Goal: Information Seeking & Learning: Learn about a topic

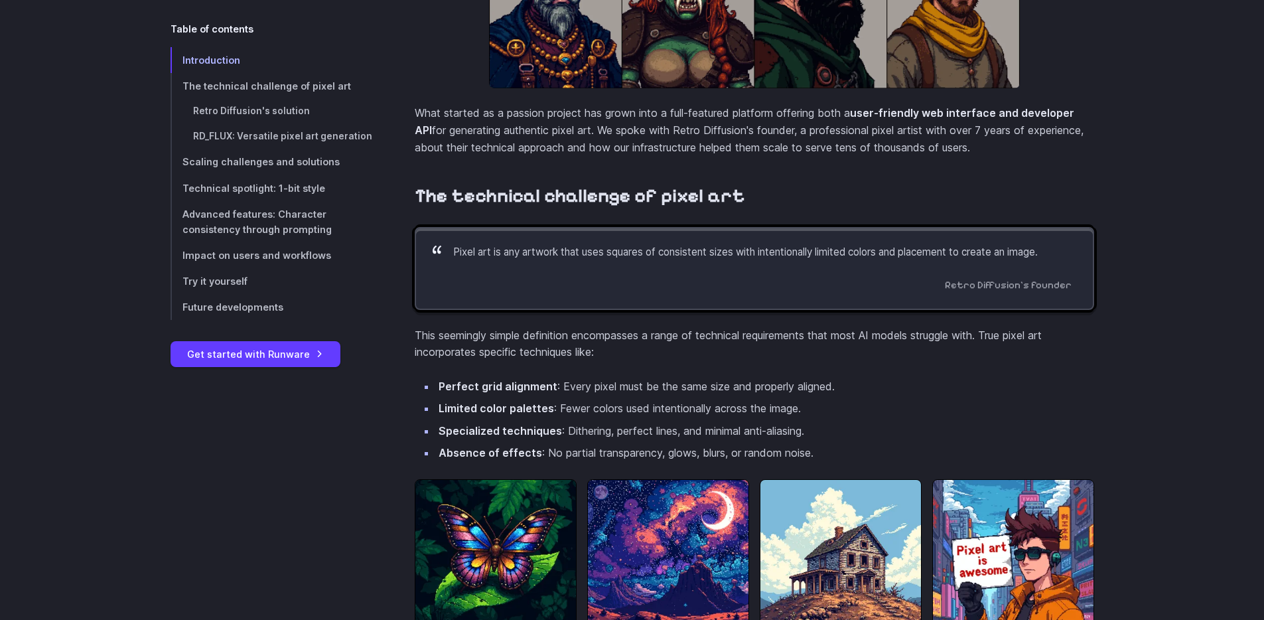
scroll to position [757, 0]
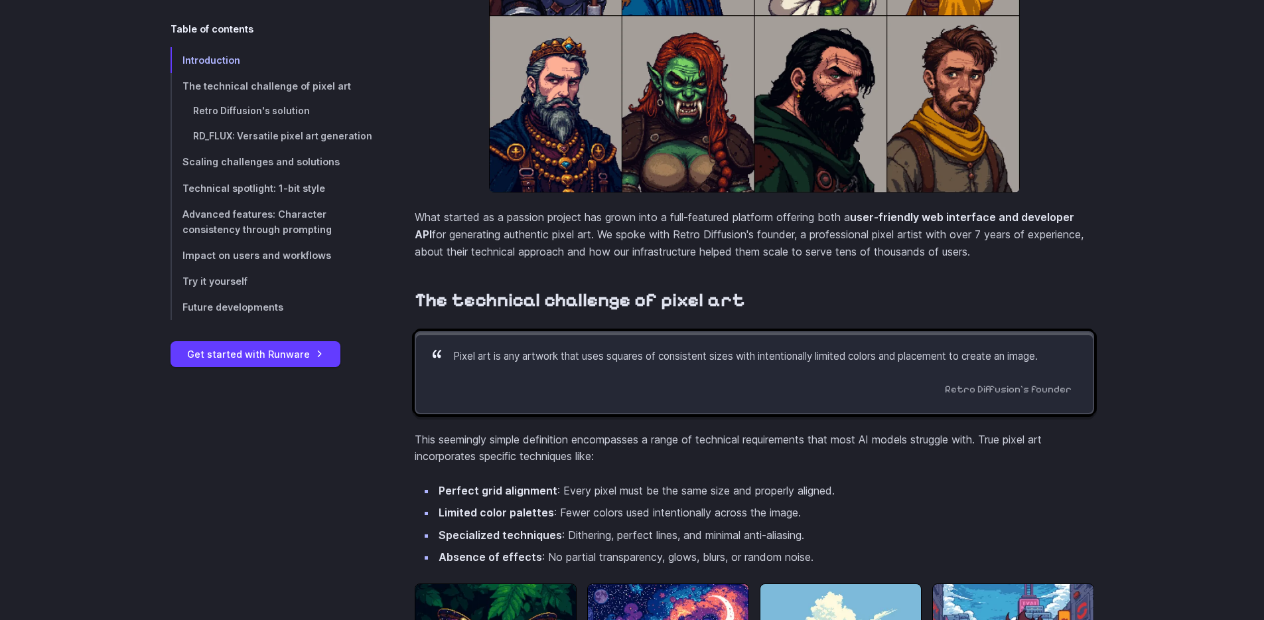
click at [571, 260] on p "What started as a passion project has grown into a full-featured platform offer…" at bounding box center [755, 234] width 680 height 51
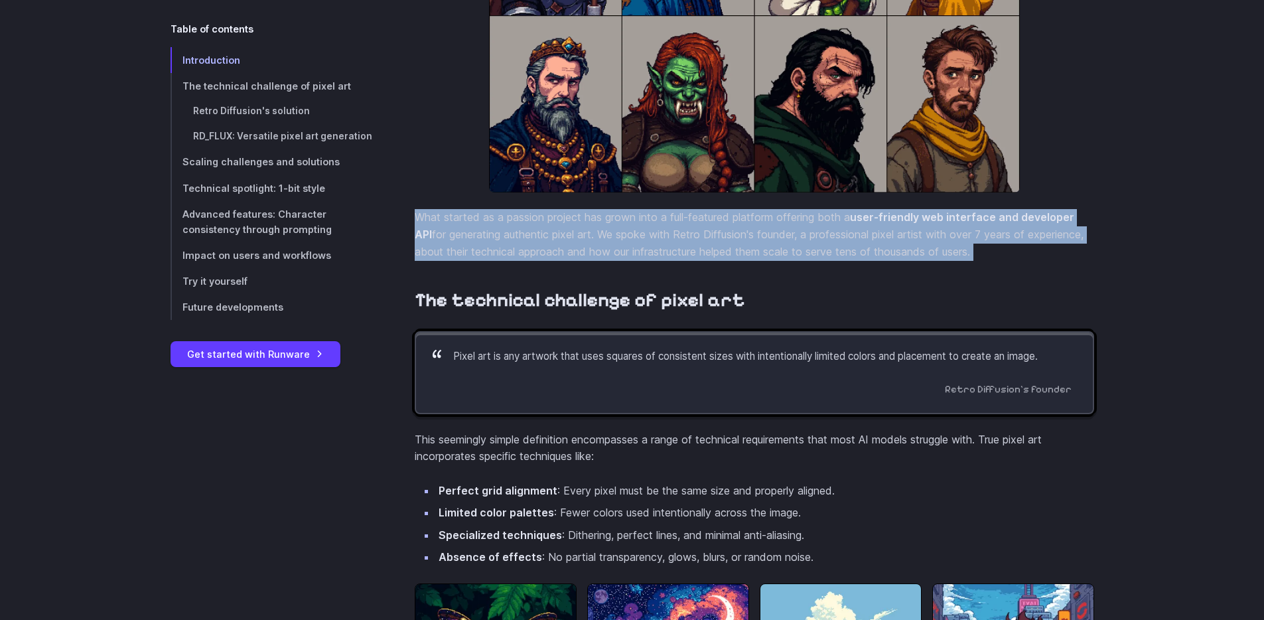
click at [571, 260] on p "What started as a passion project has grown into a full-featured platform offer…" at bounding box center [755, 234] width 680 height 51
click at [516, 260] on p "What started as a passion project has grown into a full-featured platform offer…" at bounding box center [755, 234] width 680 height 51
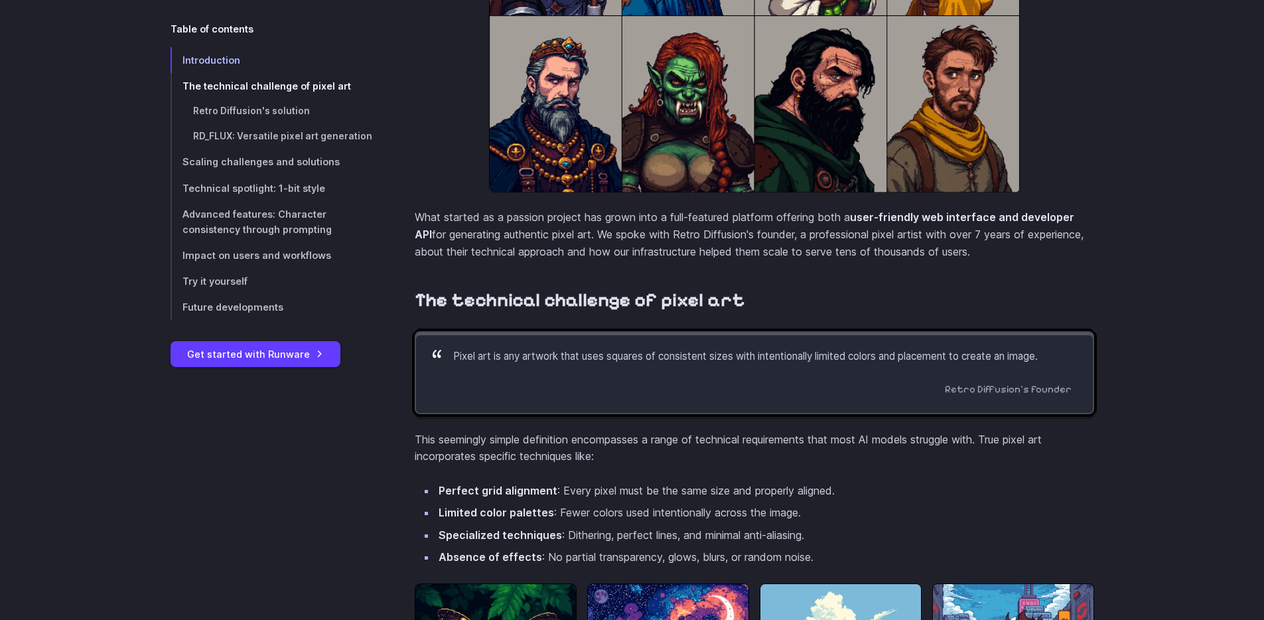
click at [285, 91] on span "The technical challenge of pixel art" at bounding box center [266, 85] width 169 height 11
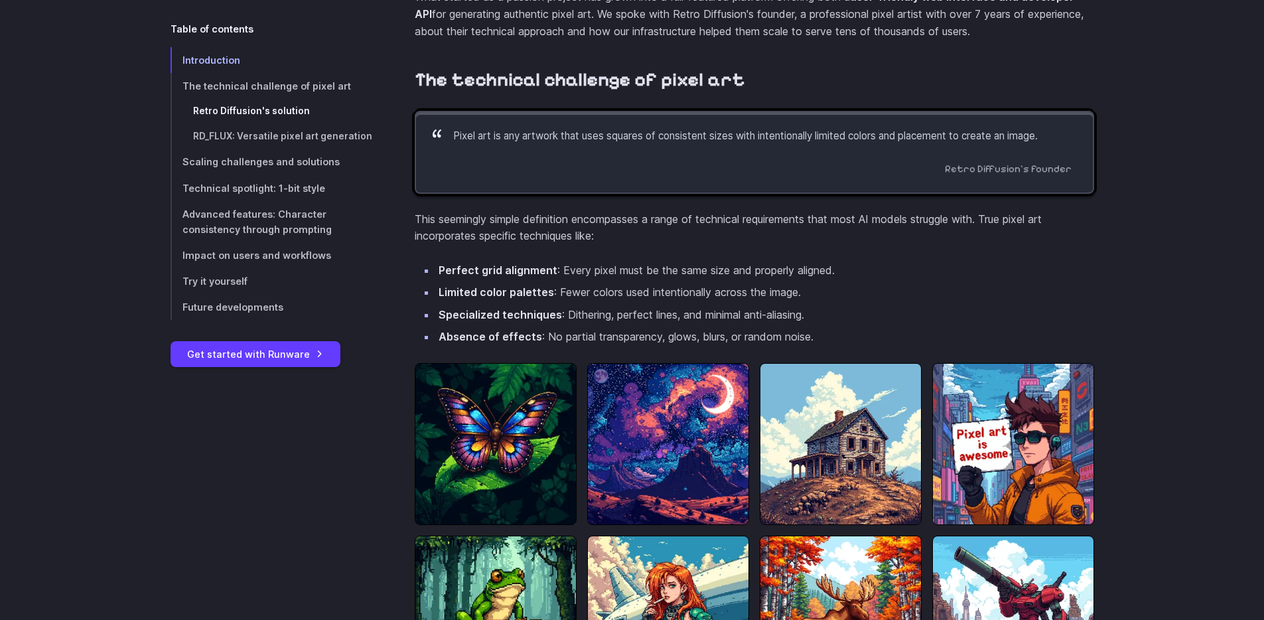
click at [287, 110] on span "Retro Diffusion's solution" at bounding box center [251, 111] width 117 height 11
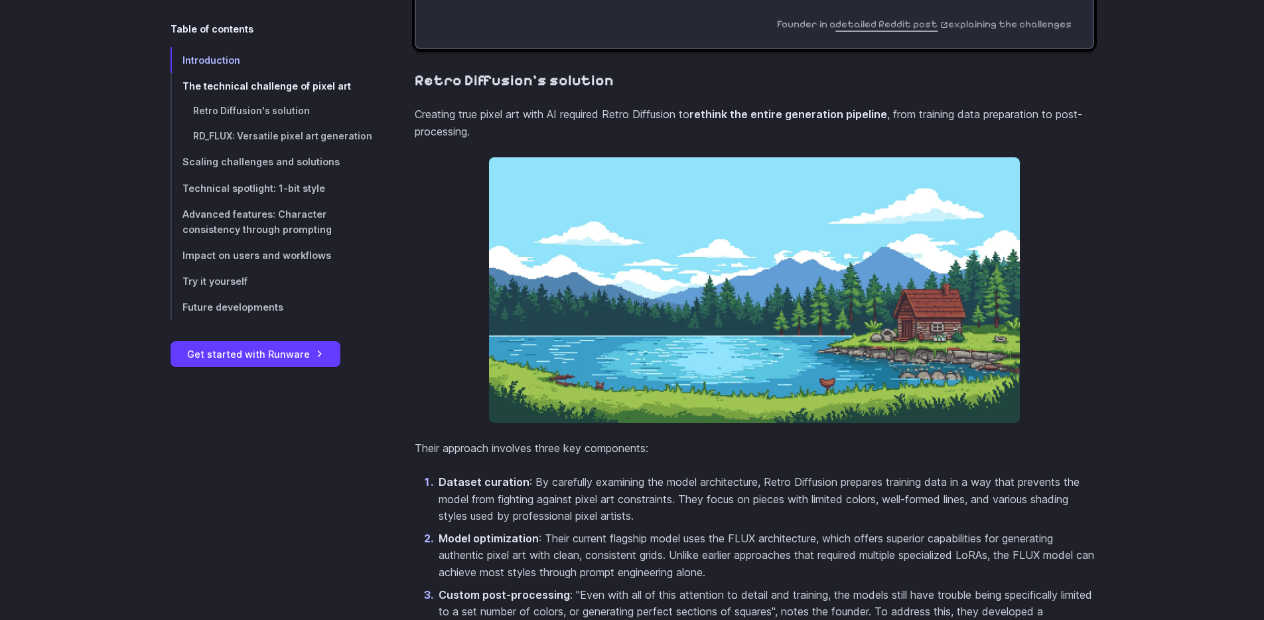
click at [289, 88] on span "The technical challenge of pixel art" at bounding box center [266, 85] width 169 height 11
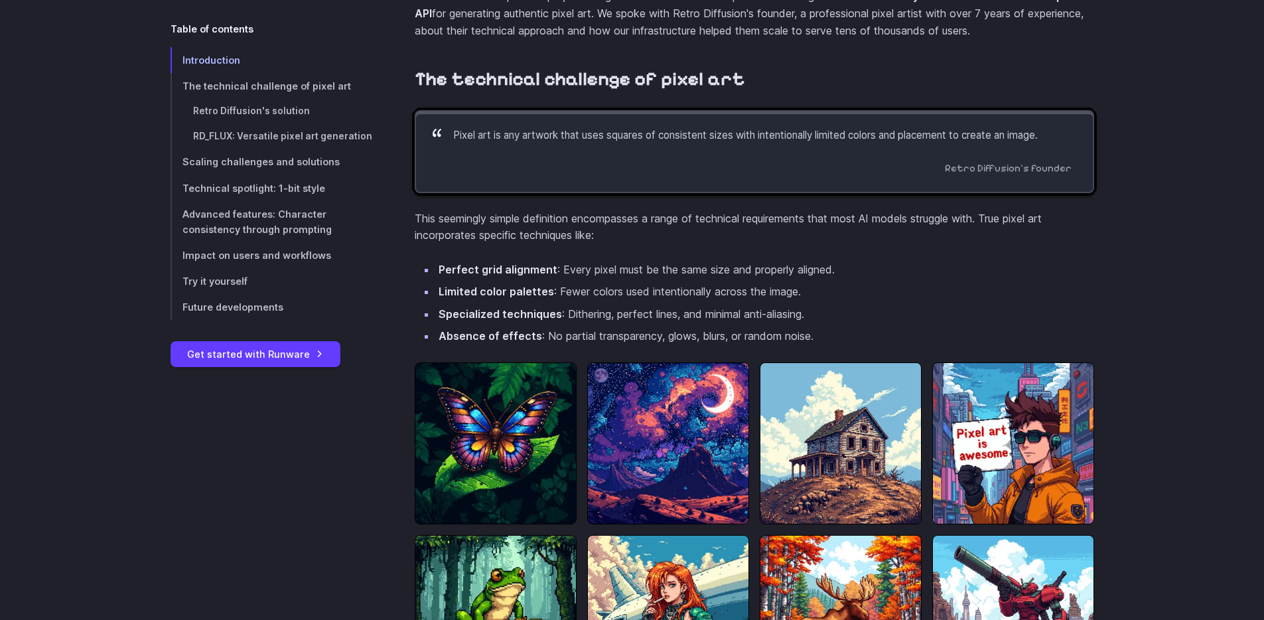
scroll to position [977, 0]
click at [518, 245] on p "This seemingly simple definition encompasses a range of technical requirements …" at bounding box center [755, 228] width 680 height 34
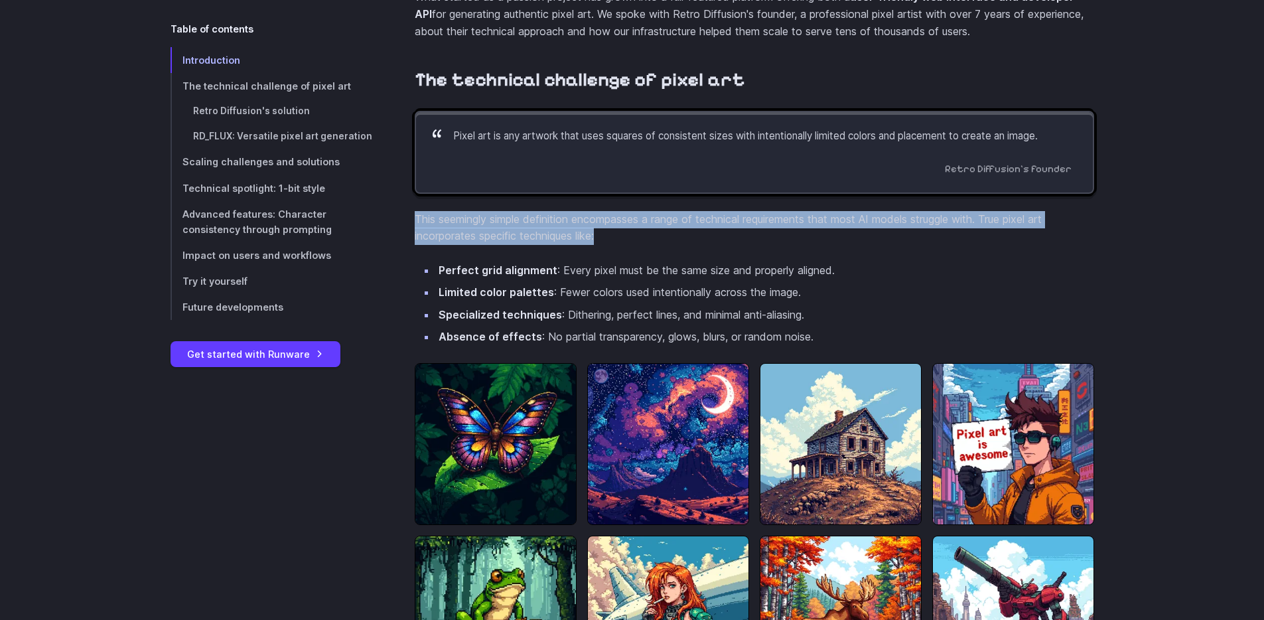
click at [518, 245] on p "This seemingly simple definition encompasses a range of technical requirements …" at bounding box center [755, 228] width 680 height 34
click at [537, 245] on p "This seemingly simple definition encompasses a range of technical requirements …" at bounding box center [755, 228] width 680 height 34
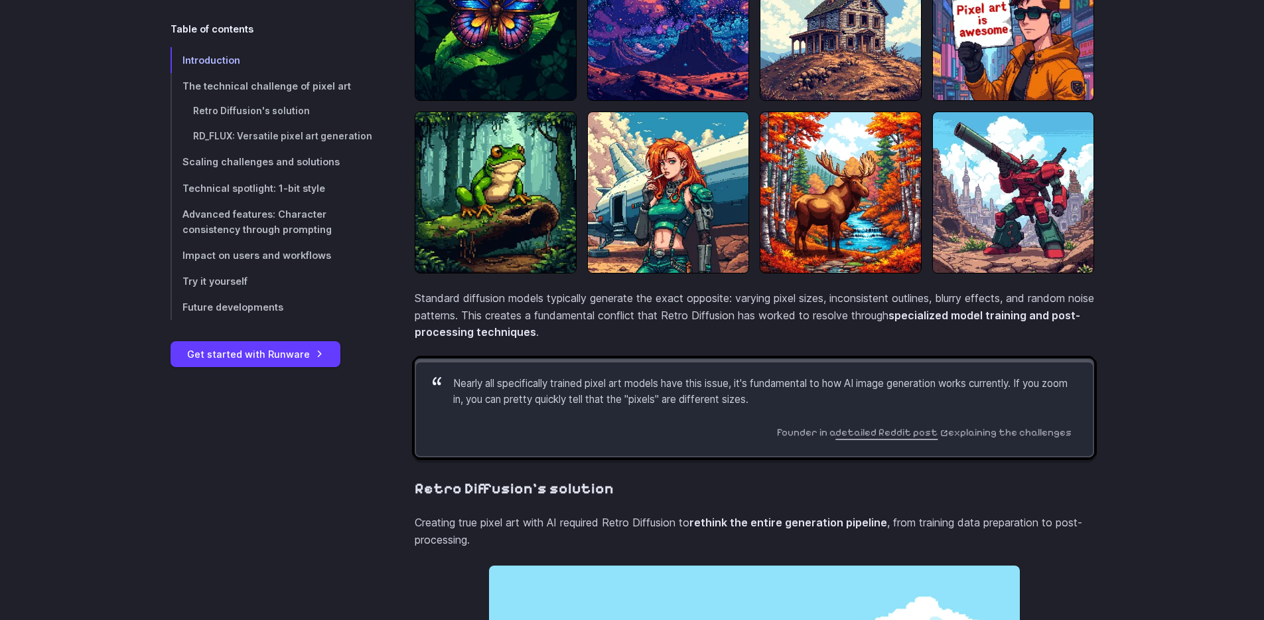
scroll to position [1400, 0]
click at [565, 319] on p "Standard diffusion models typically generate the exact opposite: varying pixel …" at bounding box center [755, 316] width 680 height 51
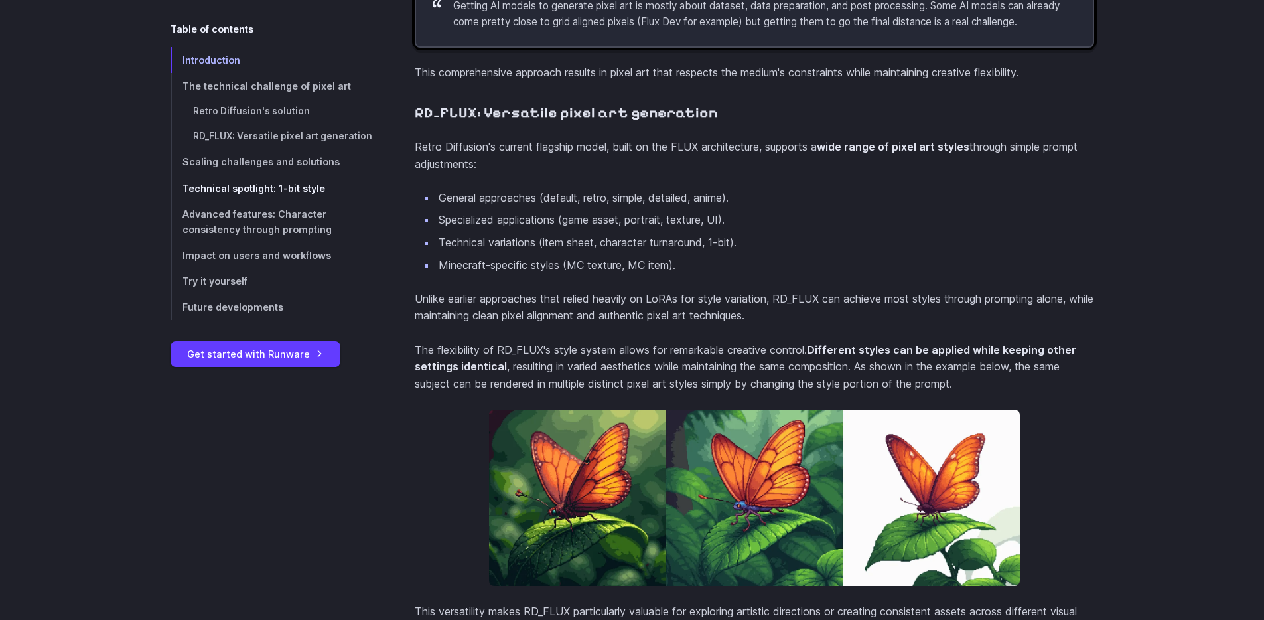
click at [292, 194] on link "Technical spotlight: 1-bit style" at bounding box center [272, 188] width 202 height 26
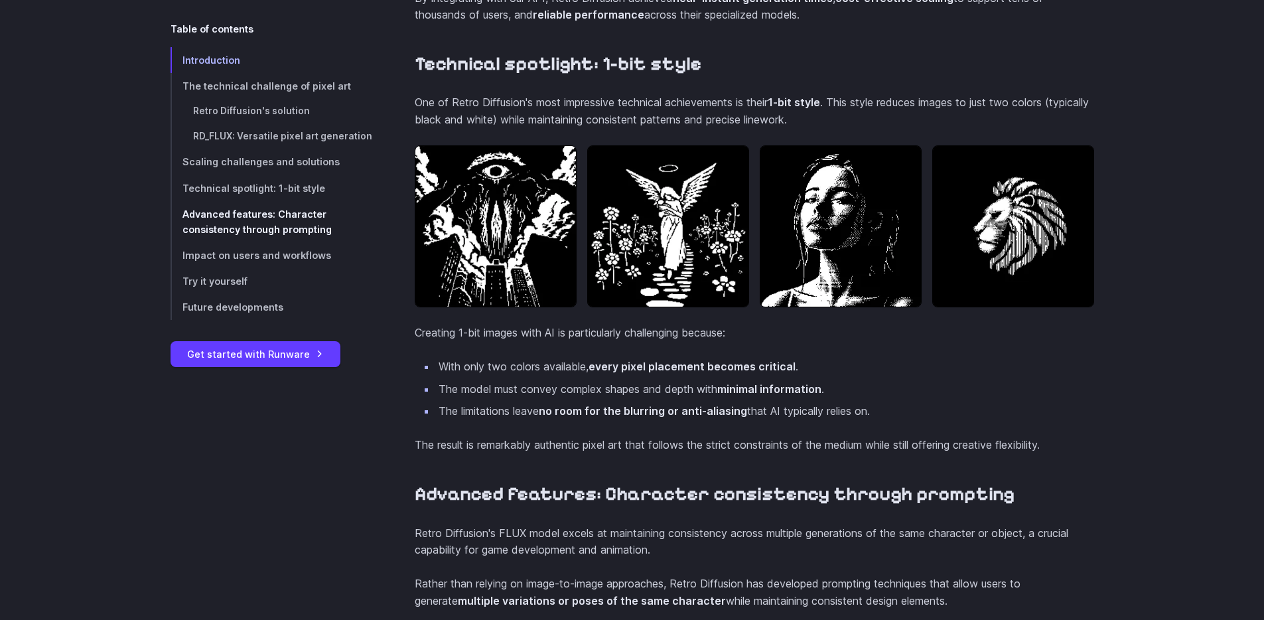
click at [289, 208] on span "Advanced features: Character consistency through prompting" at bounding box center [256, 221] width 149 height 27
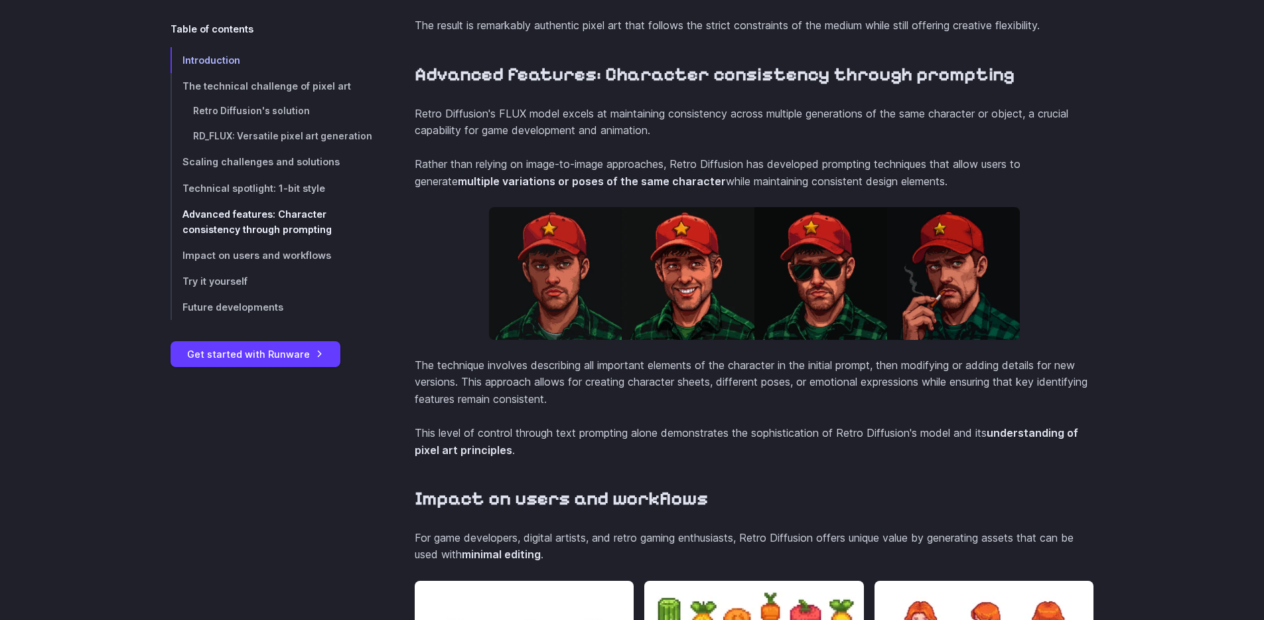
scroll to position [4165, 0]
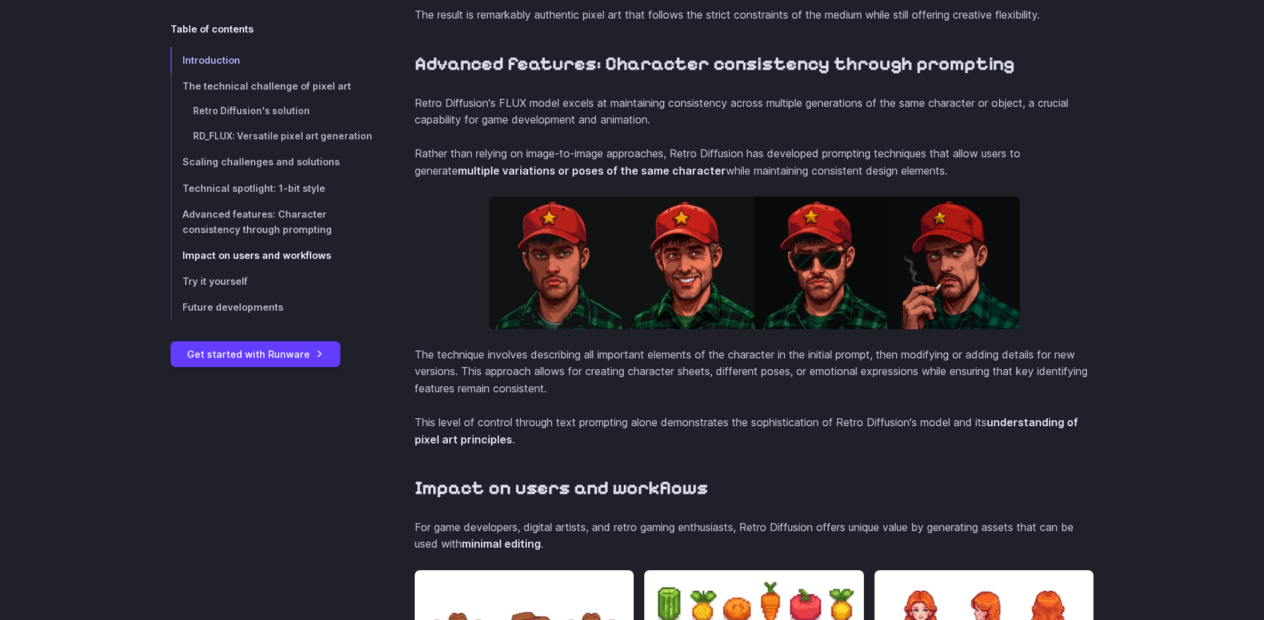
click at [305, 252] on span "Impact on users and workflows" at bounding box center [256, 255] width 149 height 11
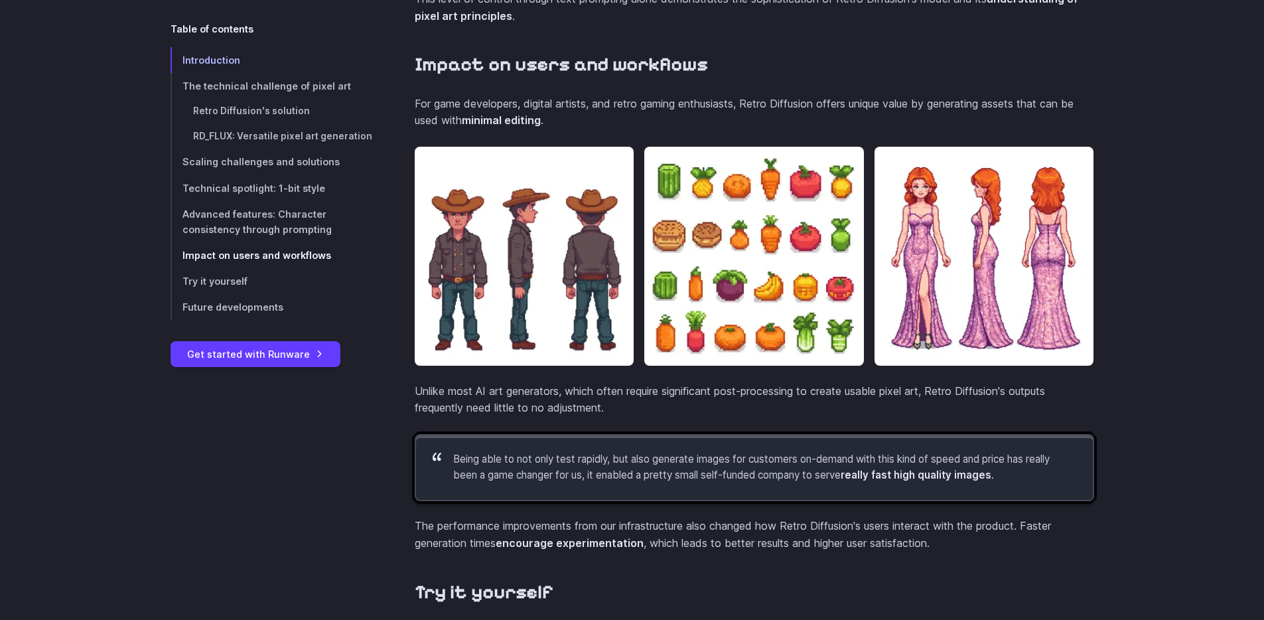
scroll to position [4590, 0]
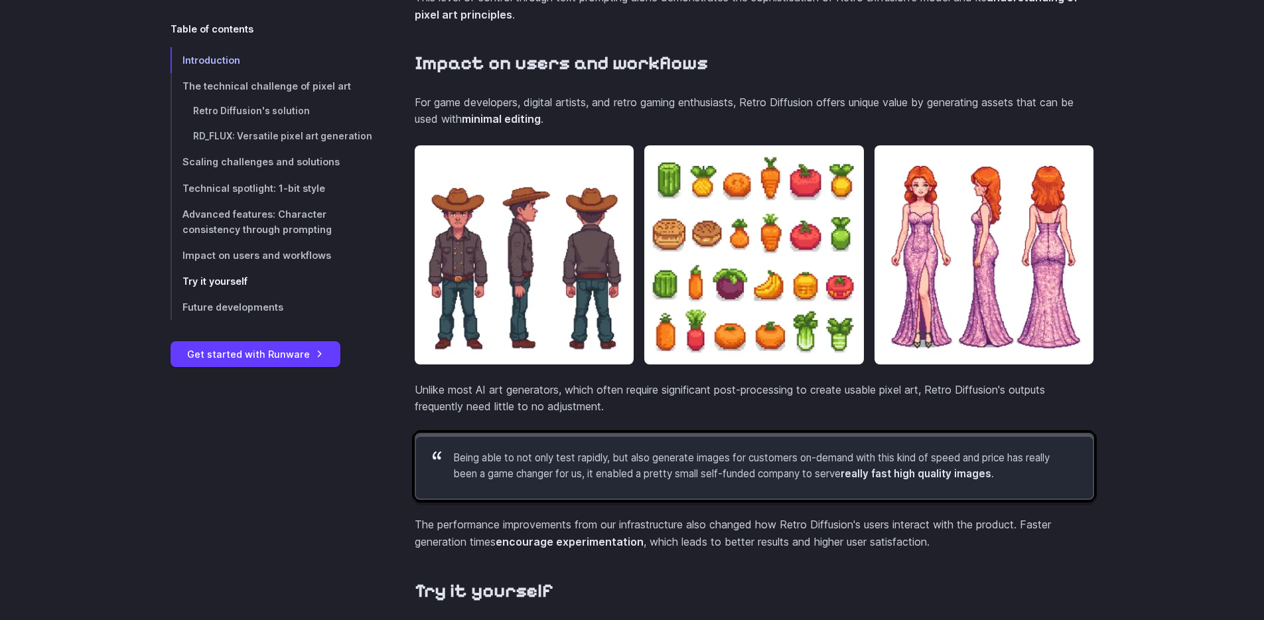
click at [298, 284] on link "Try it yourself" at bounding box center [272, 281] width 202 height 26
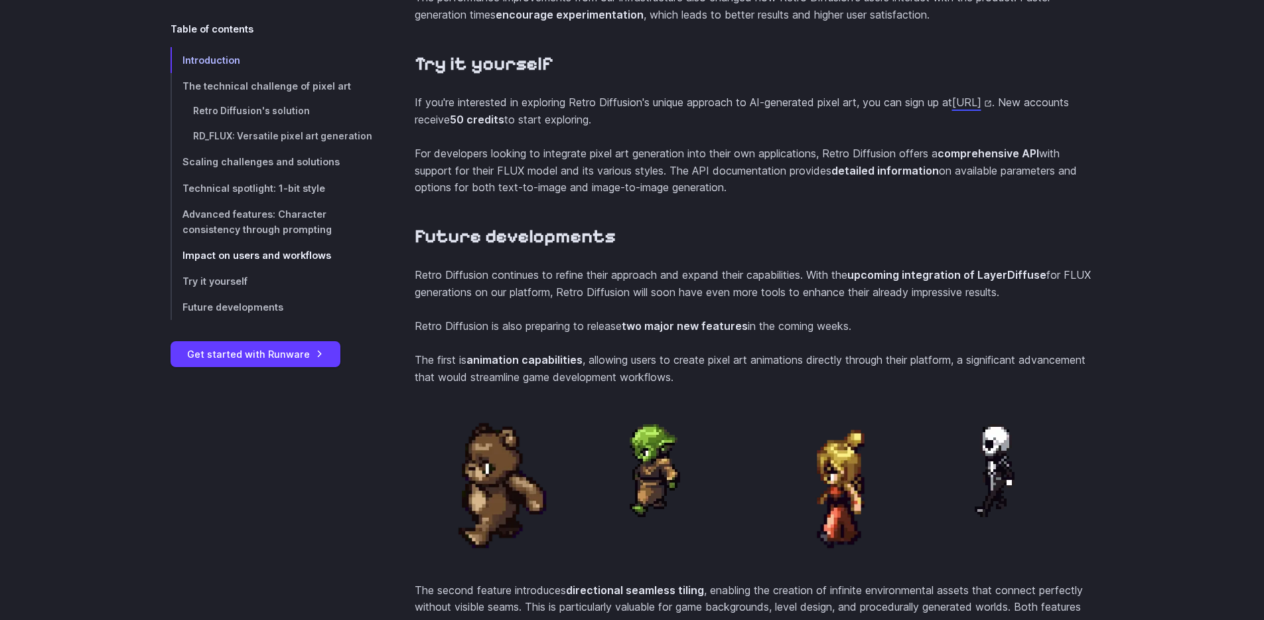
click at [299, 255] on span "Impact on users and workflows" at bounding box center [256, 255] width 149 height 11
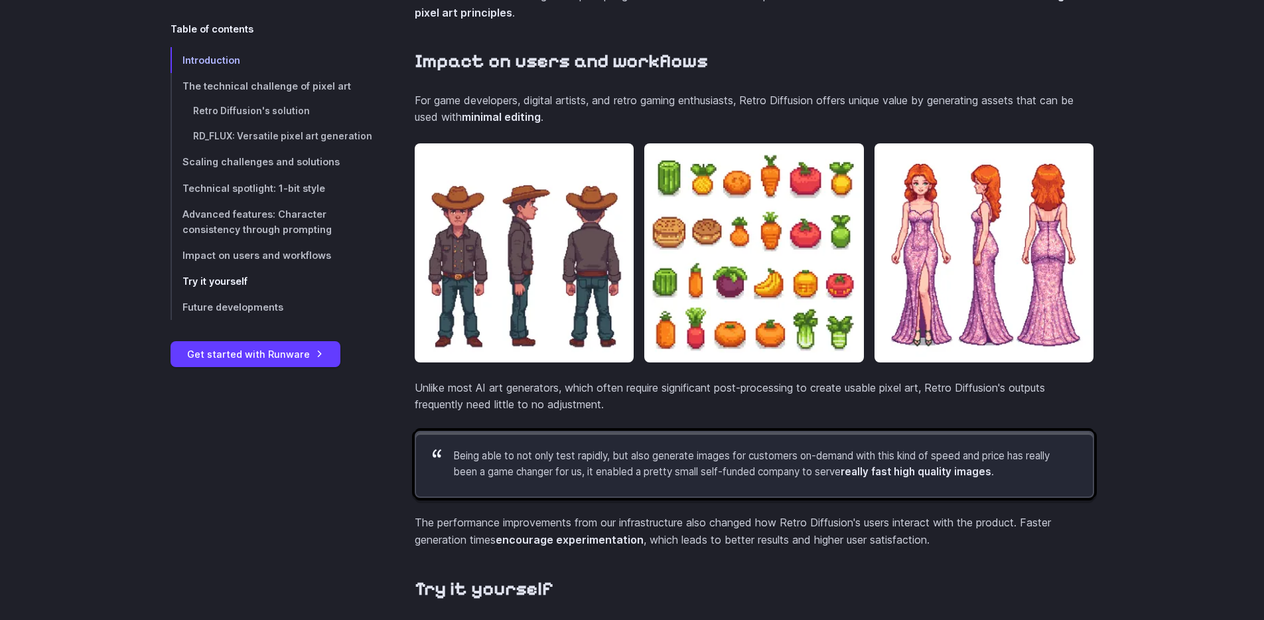
scroll to position [4592, 0]
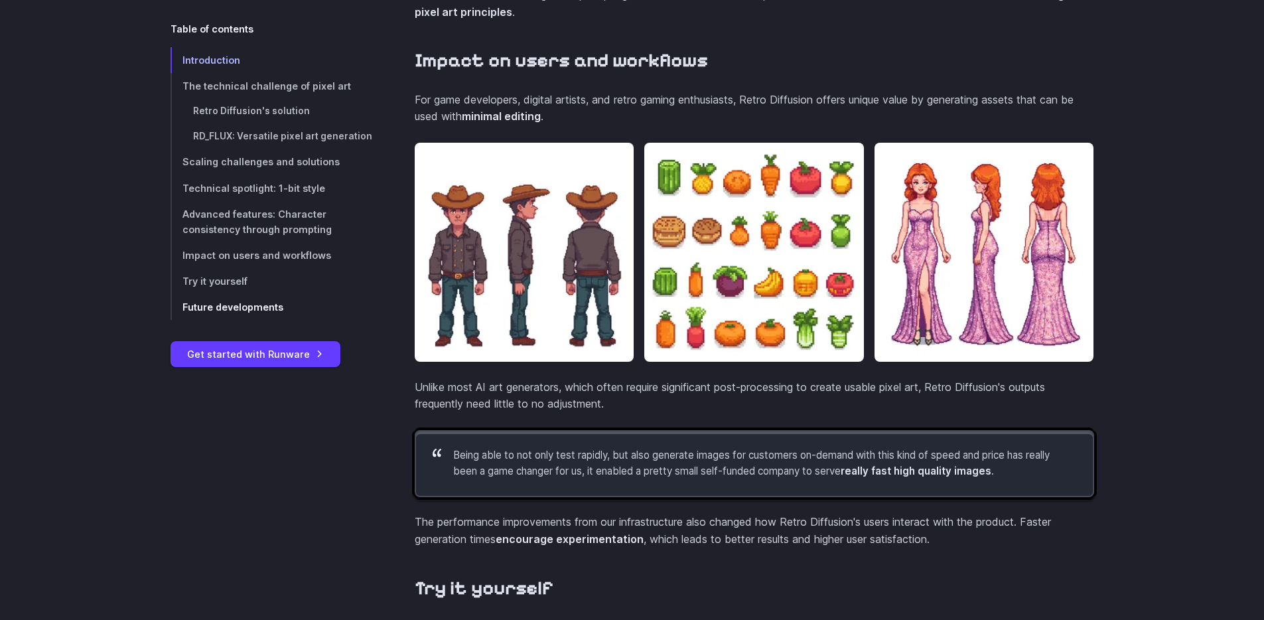
click at [288, 313] on link "Future developments" at bounding box center [272, 307] width 202 height 26
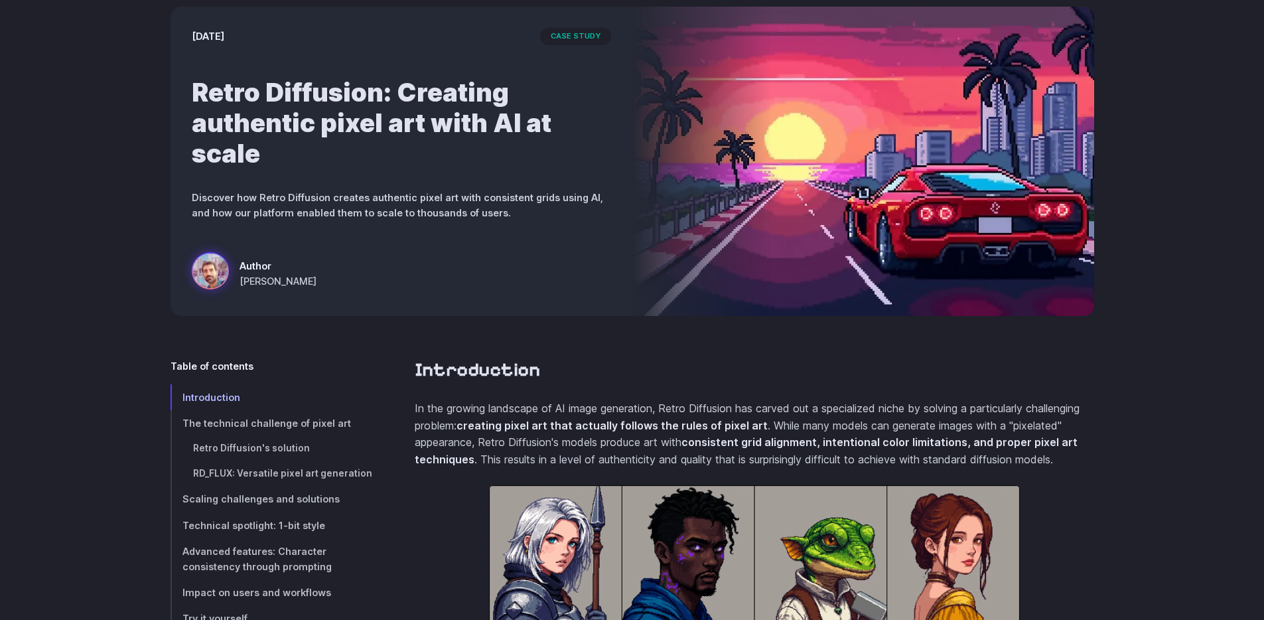
click at [575, 352] on div "March 28, 2025 case study Retro Diffusion: Creating authentic pixel art with AI…" at bounding box center [632, 161] width 1264 height 394
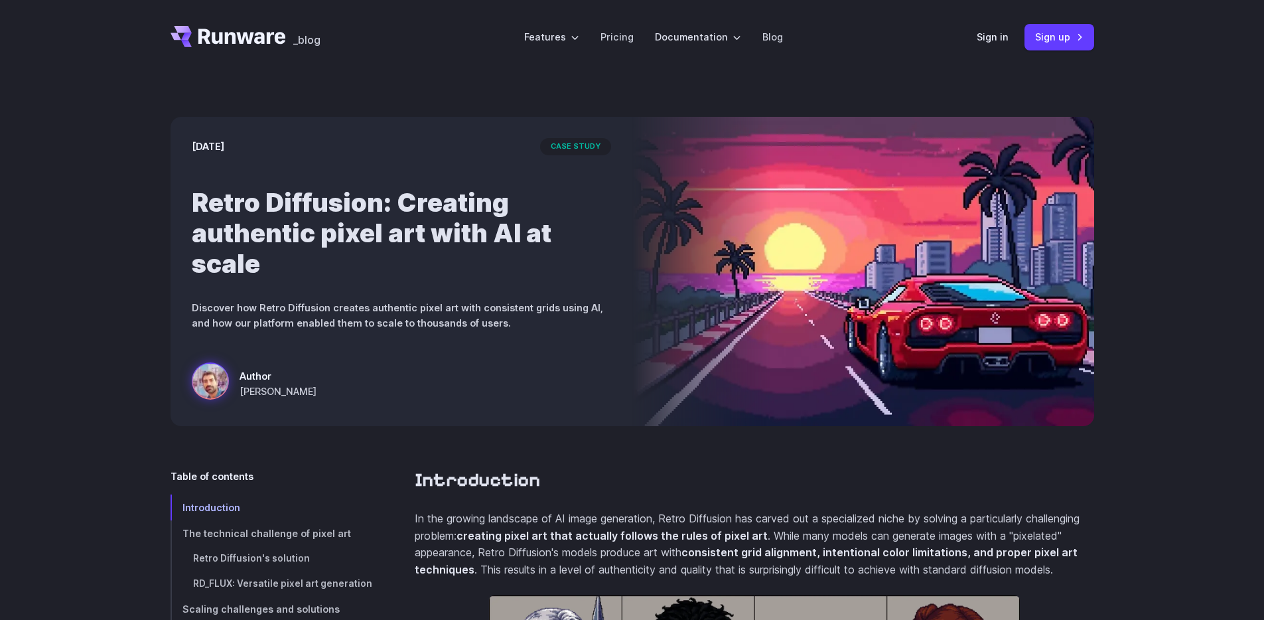
click at [375, 304] on p "Discover how Retro Diffusion creates authentic pixel art with consistent grids …" at bounding box center [401, 315] width 419 height 31
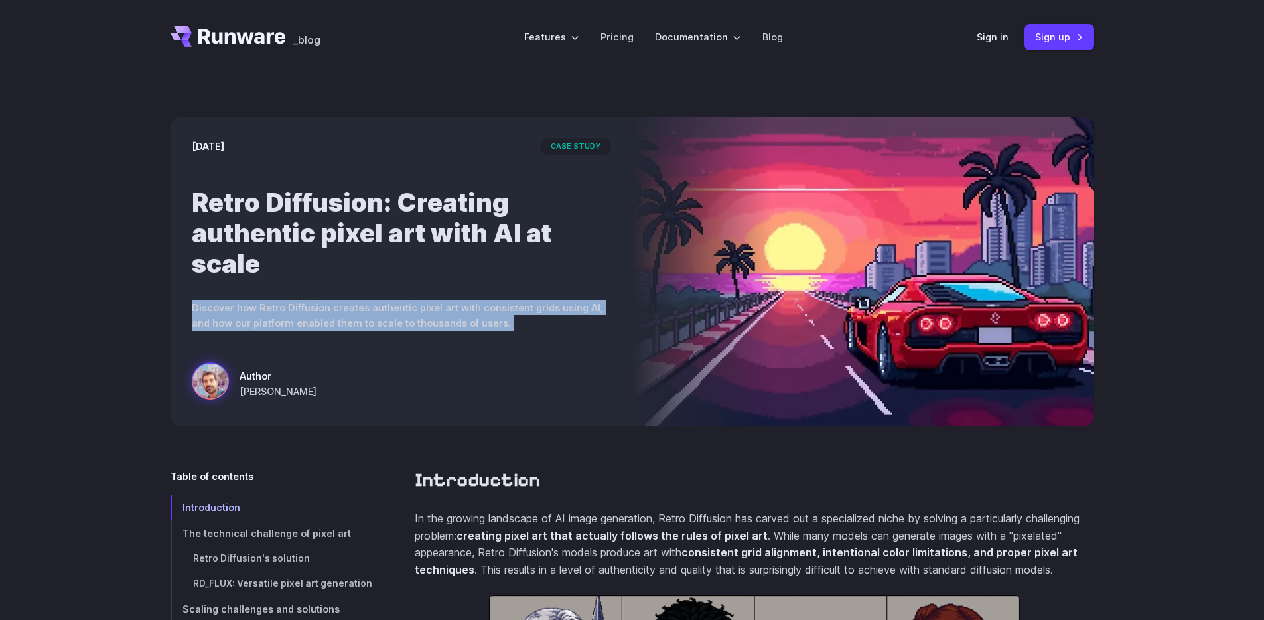
click at [375, 304] on p "Discover how Retro Diffusion creates authentic pixel art with consistent grids …" at bounding box center [401, 315] width 419 height 31
click at [376, 301] on p "Discover how Retro Diffusion creates authentic pixel art with consistent grids …" at bounding box center [401, 315] width 419 height 31
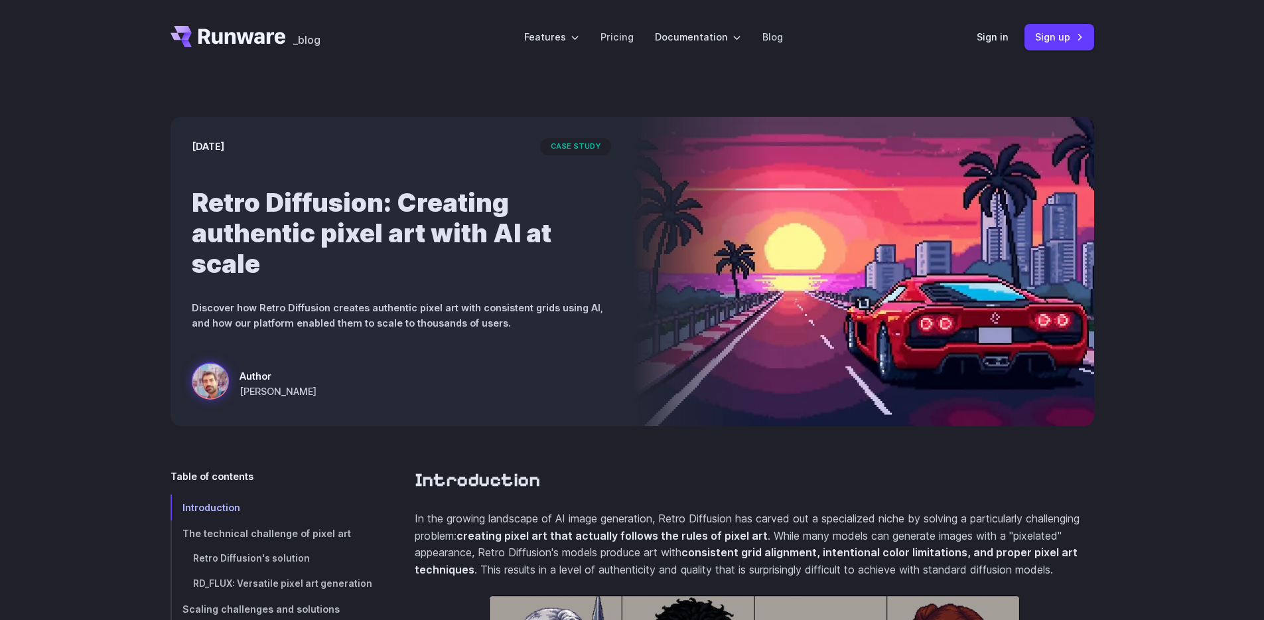
click at [385, 298] on div "March 28, 2025 case study Retro Diffusion: Creating authentic pixel art with AI…" at bounding box center [402, 271] width 462 height 309
click at [224, 26] on icon "Go to /" at bounding box center [228, 36] width 115 height 21
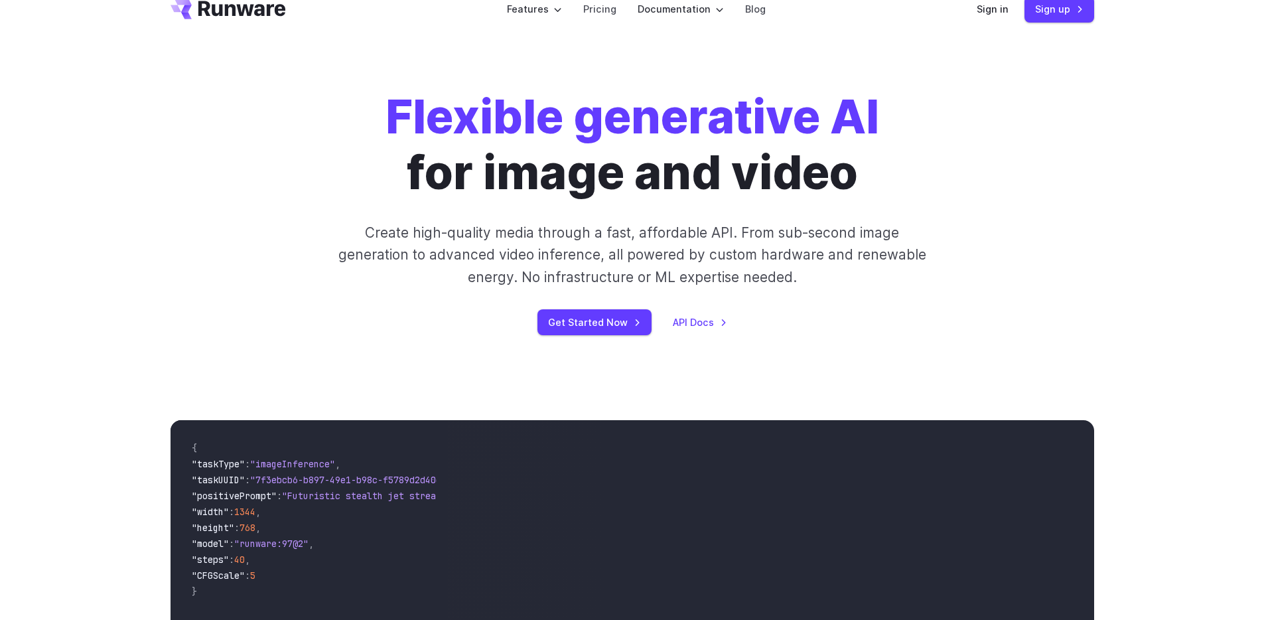
scroll to position [94, 0]
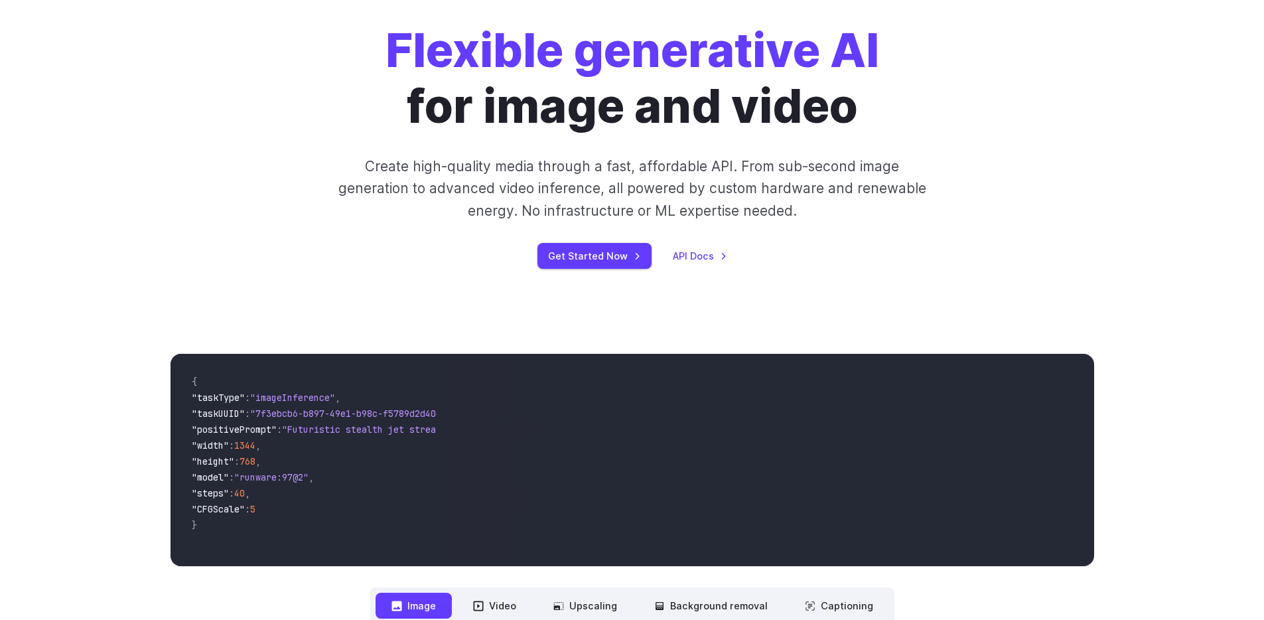
click at [423, 179] on p "Create high-quality media through a fast, affordable API. From sub-second image…" at bounding box center [631, 188] width 591 height 66
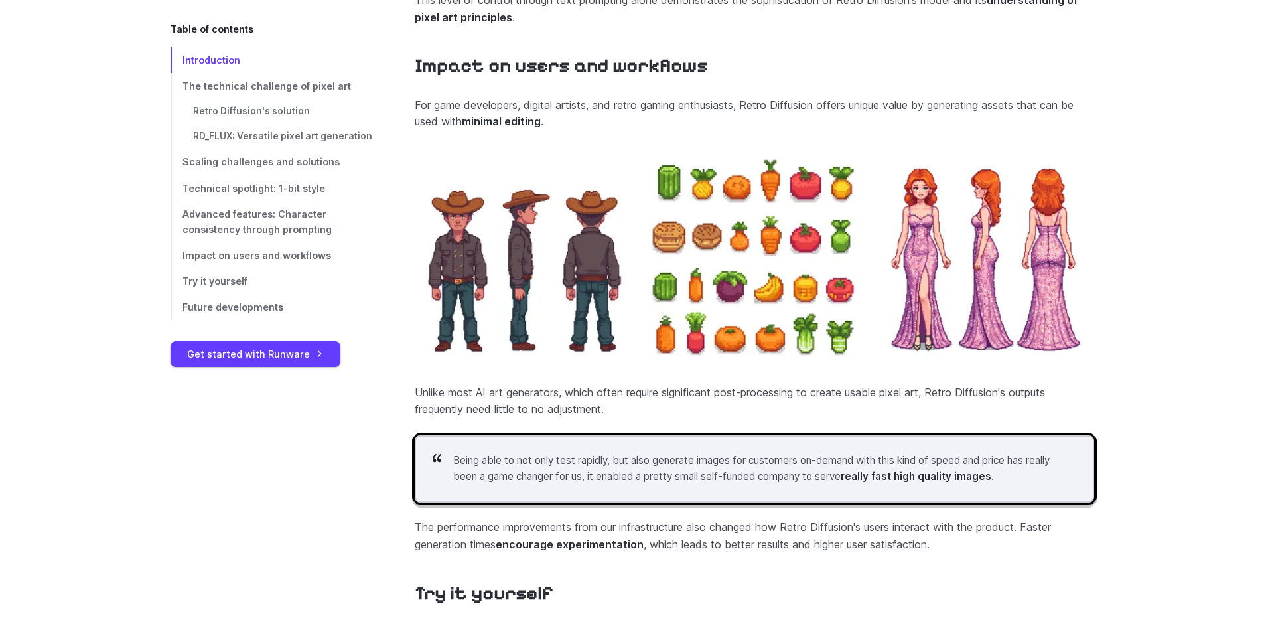
scroll to position [4592, 0]
